Goal: Find specific page/section: Find specific page/section

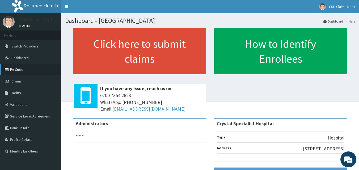
click at [20, 71] on link "PA Code" at bounding box center [30, 70] width 61 height 12
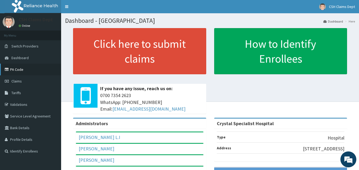
click at [19, 70] on link "PA Code" at bounding box center [30, 70] width 61 height 12
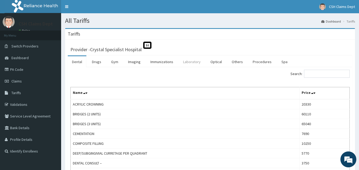
click at [187, 62] on link "Laboratory" at bounding box center [192, 61] width 26 height 11
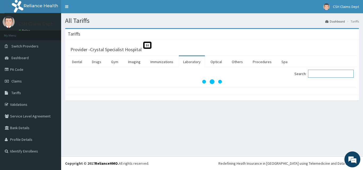
click at [315, 74] on input "Search:" at bounding box center [331, 74] width 46 height 8
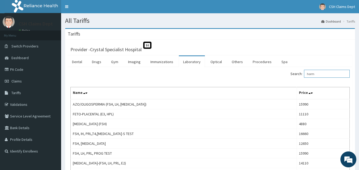
drag, startPoint x: 328, startPoint y: 73, endPoint x: 236, endPoint y: 74, distance: 91.9
click at [237, 74] on div "Search: horm" at bounding box center [282, 74] width 136 height 9
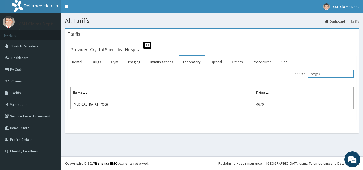
drag, startPoint x: 327, startPoint y: 74, endPoint x: 286, endPoint y: 73, distance: 40.9
click at [286, 73] on div "Search: proges" at bounding box center [285, 74] width 138 height 9
type input "proges"
click at [130, 61] on link "Imaging" at bounding box center [134, 61] width 21 height 11
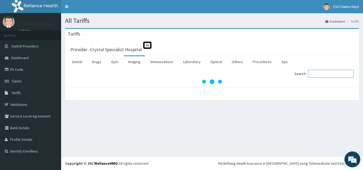
click at [324, 75] on input "Search:" at bounding box center [331, 74] width 46 height 8
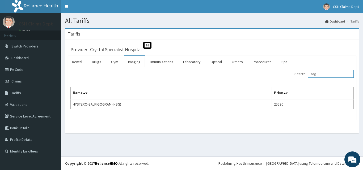
drag, startPoint x: 328, startPoint y: 73, endPoint x: 289, endPoint y: 75, distance: 39.3
click at [289, 75] on div "Search: hsg" at bounding box center [285, 74] width 138 height 9
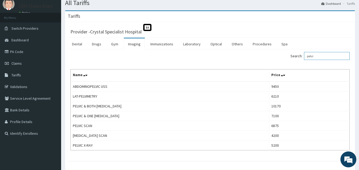
scroll to position [45, 0]
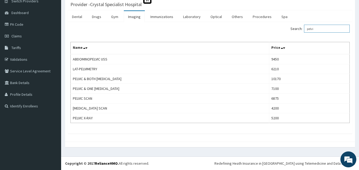
type input "pelvi"
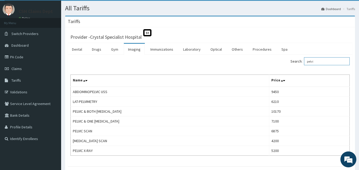
scroll to position [0, 0]
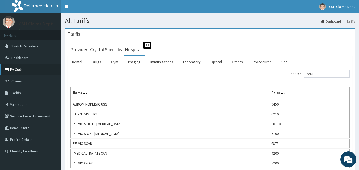
click at [21, 70] on link "PA Code" at bounding box center [30, 70] width 61 height 12
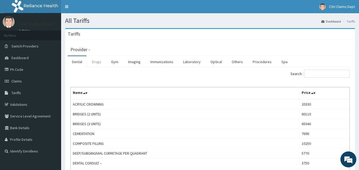
click at [95, 62] on link "Drugs" at bounding box center [97, 61] width 18 height 11
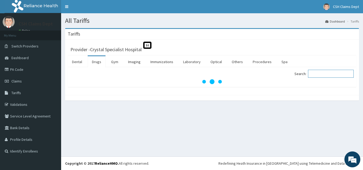
click at [321, 71] on input "Search:" at bounding box center [331, 74] width 46 height 8
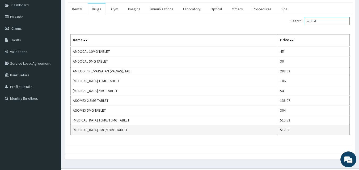
scroll to position [53, 0]
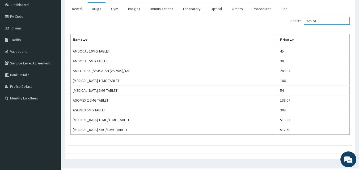
drag, startPoint x: 324, startPoint y: 21, endPoint x: 262, endPoint y: 21, distance: 61.9
click at [262, 21] on div "Search: amlod" at bounding box center [282, 21] width 136 height 9
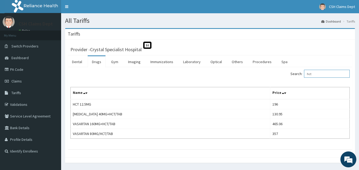
type input "hct"
click at [21, 67] on link "PA Code" at bounding box center [30, 70] width 61 height 12
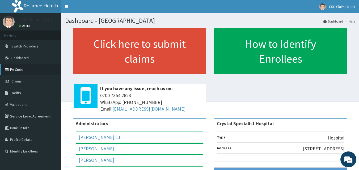
click at [16, 70] on link "PA Code" at bounding box center [30, 70] width 61 height 12
click at [24, 70] on link "PA Code" at bounding box center [30, 70] width 61 height 12
